Goal: Navigation & Orientation: Find specific page/section

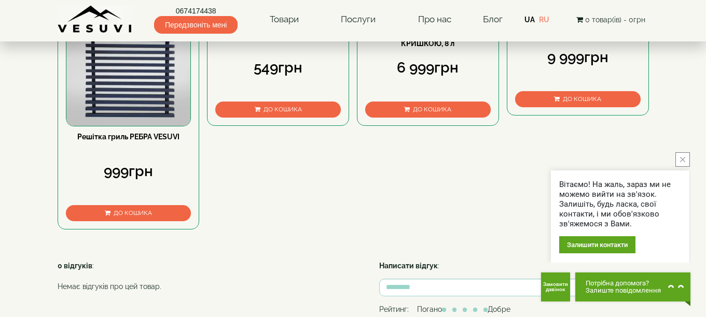
scroll to position [571, 0]
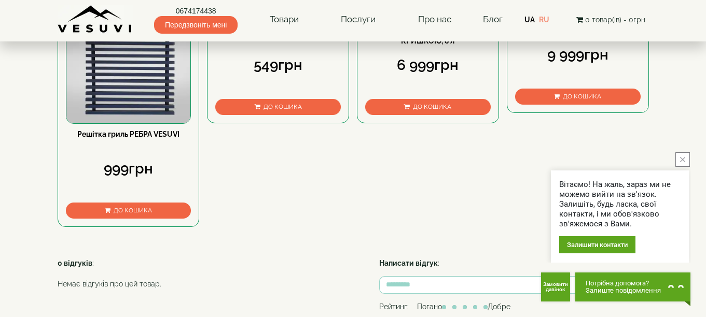
click at [680, 160] on button "close button" at bounding box center [682, 159] width 15 height 15
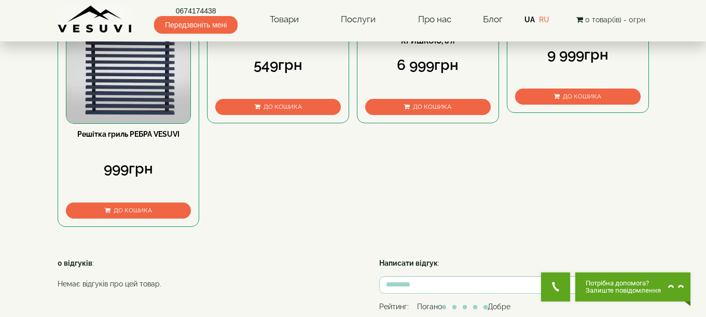
scroll to position [519, 0]
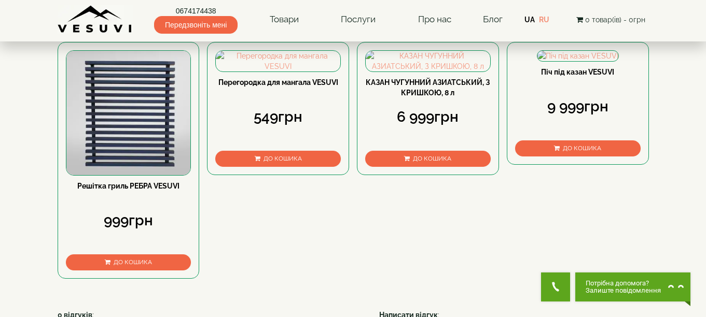
click at [125, 166] on img at bounding box center [128, 113] width 124 height 124
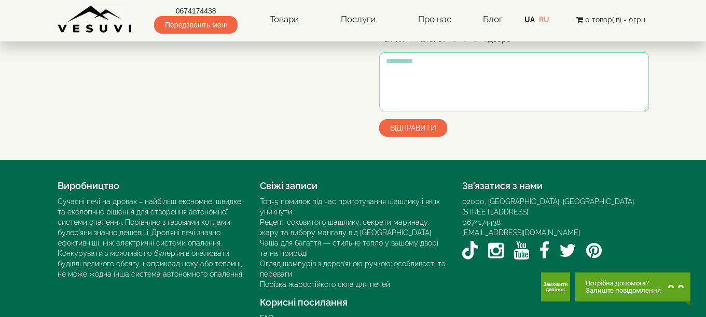
scroll to position [726, 0]
